Goal: Information Seeking & Learning: Understand process/instructions

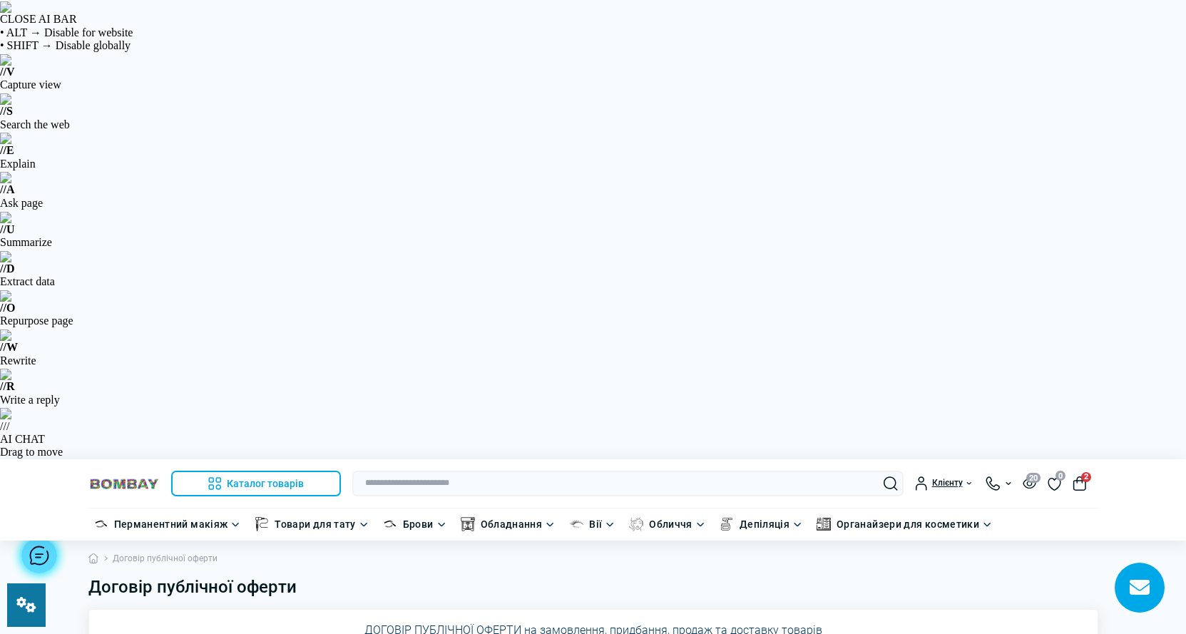
drag, startPoint x: 265, startPoint y: 372, endPoint x: 202, endPoint y: 374, distance: 63.5
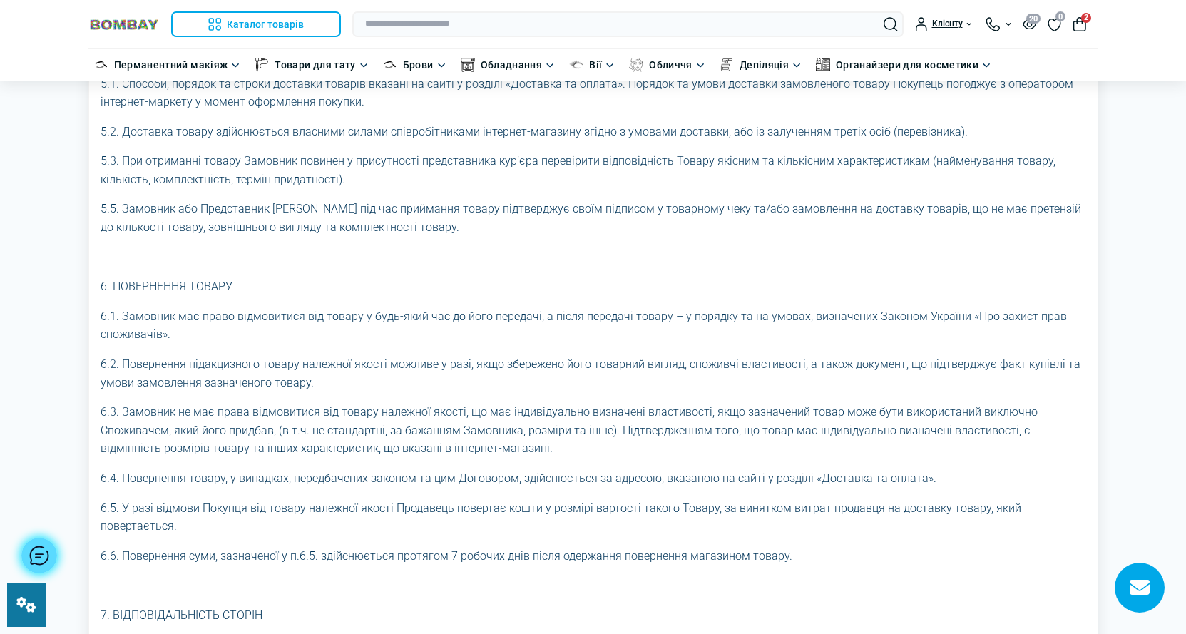
drag, startPoint x: 101, startPoint y: 375, endPoint x: 544, endPoint y: 400, distance: 443.0
drag, startPoint x: 213, startPoint y: 402, endPoint x: 170, endPoint y: 400, distance: 42.9
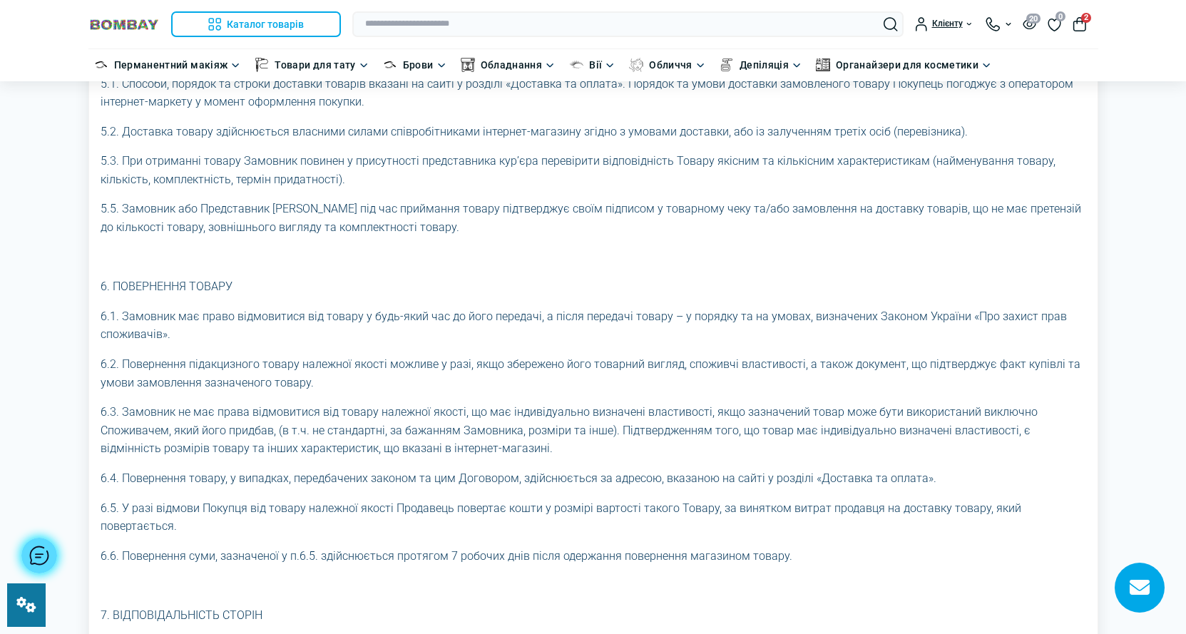
drag, startPoint x: 126, startPoint y: 376, endPoint x: 100, endPoint y: 377, distance: 26.4
